Goal: Information Seeking & Learning: Learn about a topic

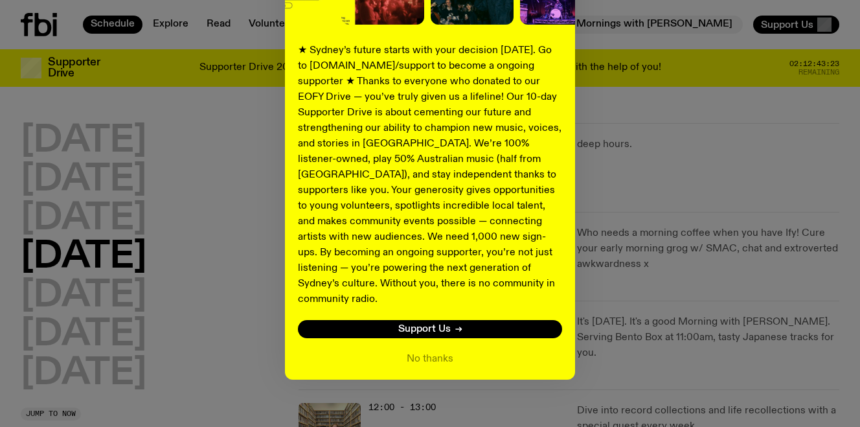
scroll to position [214, 0]
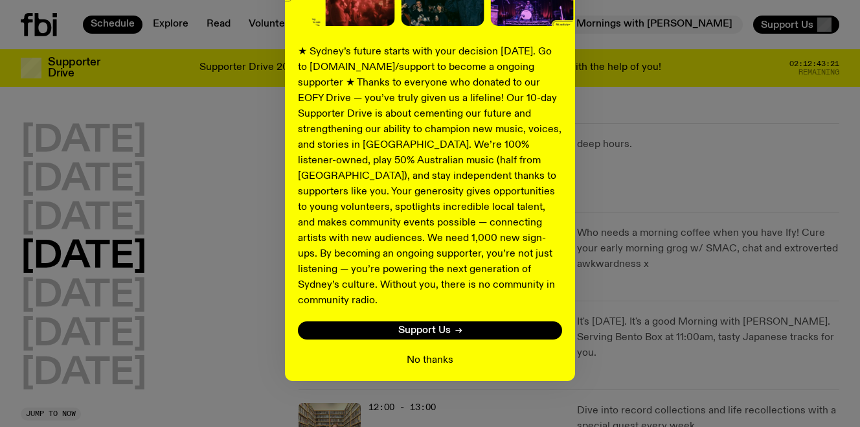
click at [425, 352] on button "No thanks" at bounding box center [430, 360] width 47 height 16
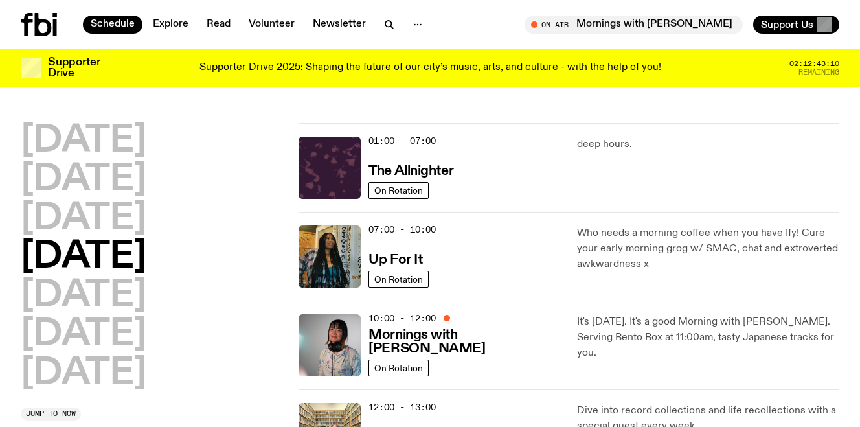
scroll to position [0, 0]
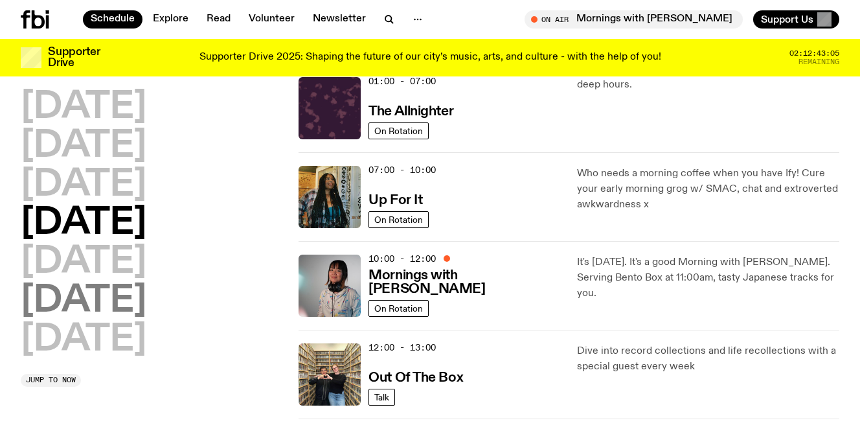
click at [84, 300] on h2 "[DATE]" at bounding box center [84, 301] width 126 height 36
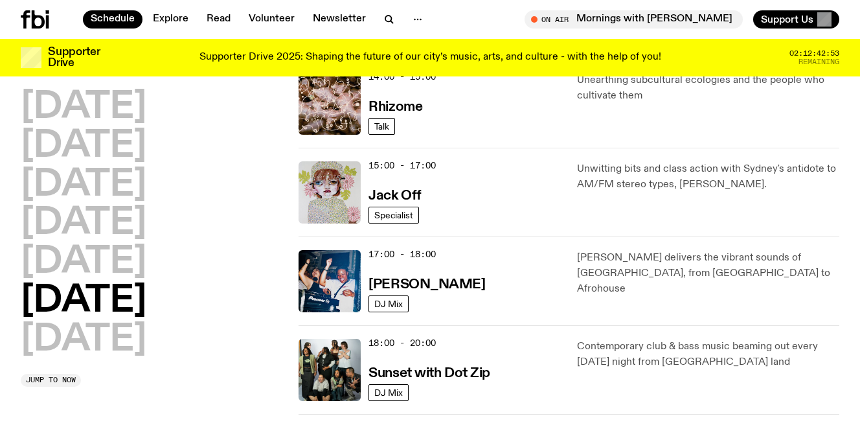
scroll to position [587, 0]
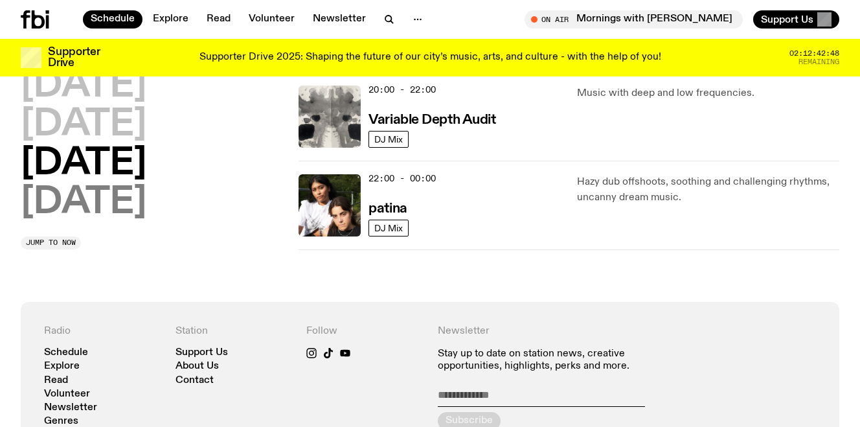
click at [108, 212] on h2 "[DATE]" at bounding box center [84, 203] width 126 height 36
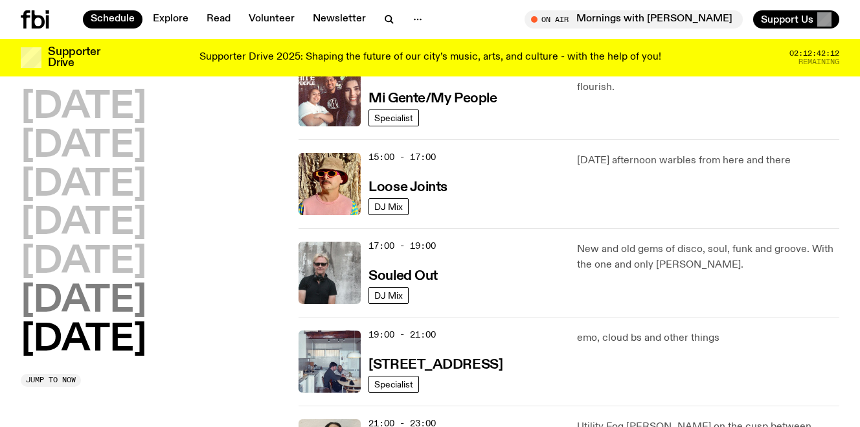
scroll to position [690, 0]
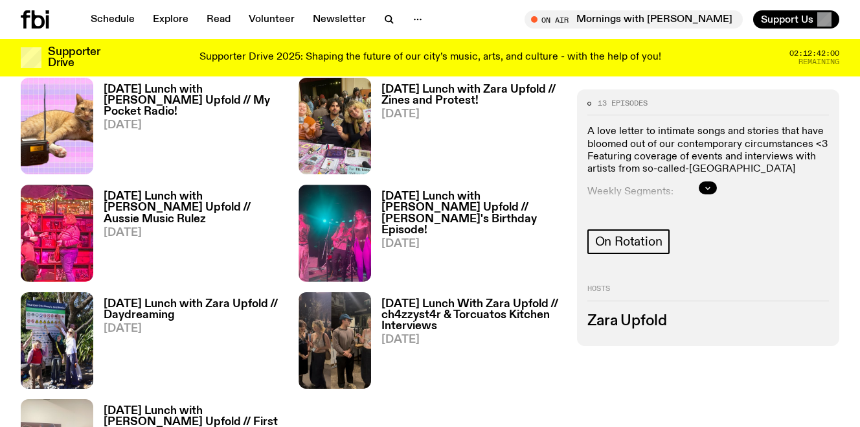
scroll to position [1001, 0]
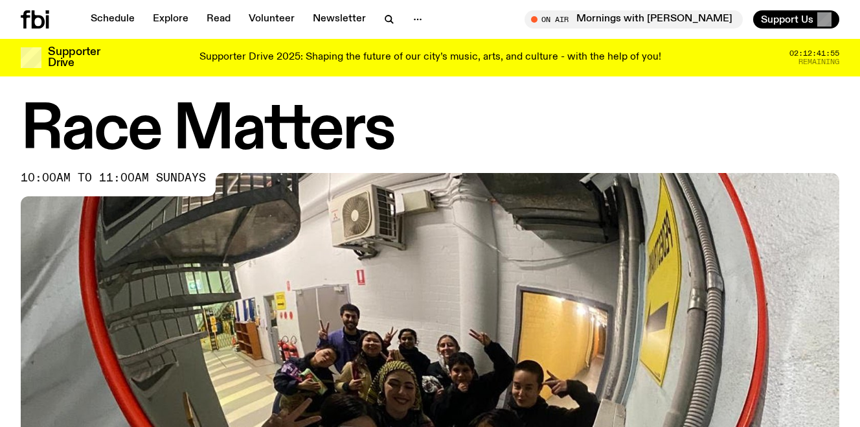
scroll to position [601, 0]
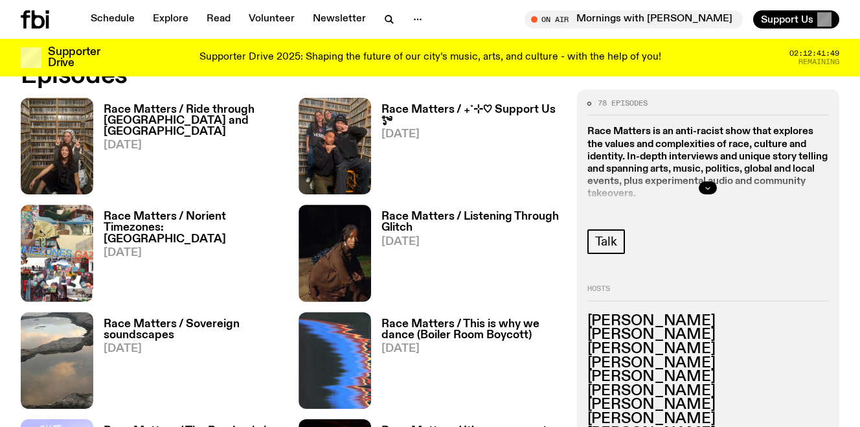
click at [711, 185] on icon "button" at bounding box center [708, 188] width 8 height 8
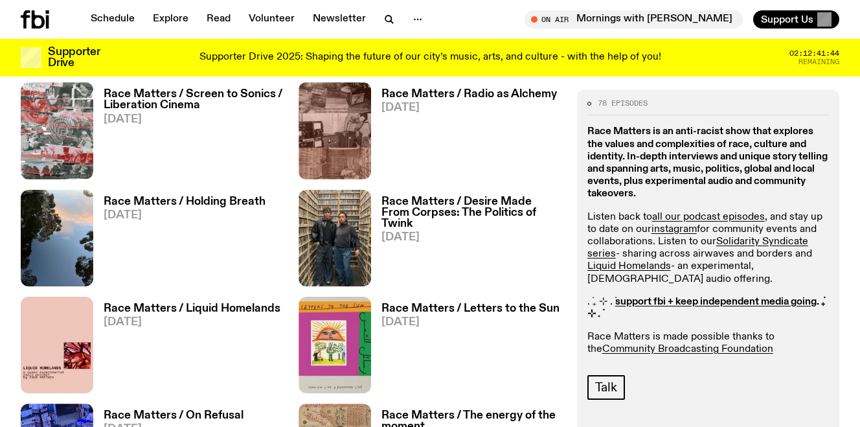
scroll to position [1046, 0]
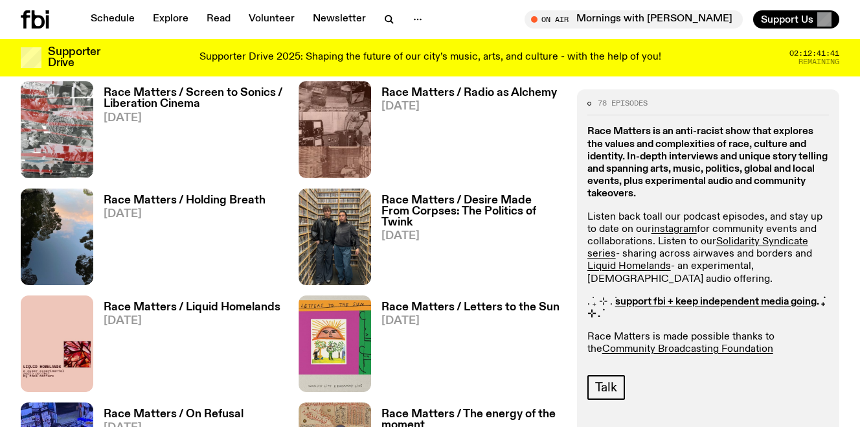
click at [697, 216] on link "all our podcast episodes" at bounding box center [708, 217] width 113 height 10
